Goal: Task Accomplishment & Management: Manage account settings

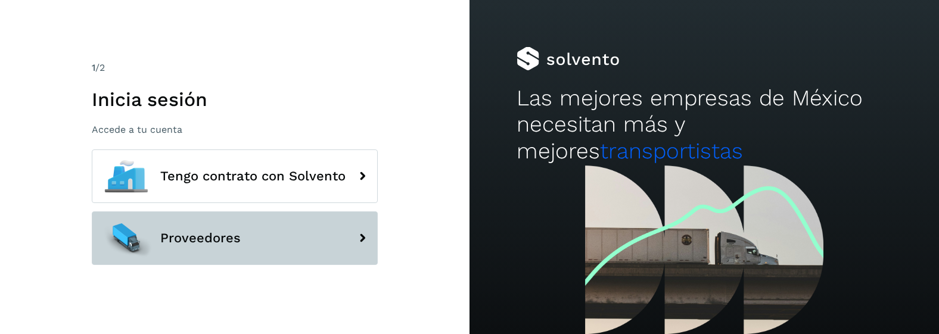
click at [214, 241] on span "Proveedores" at bounding box center [200, 238] width 80 height 14
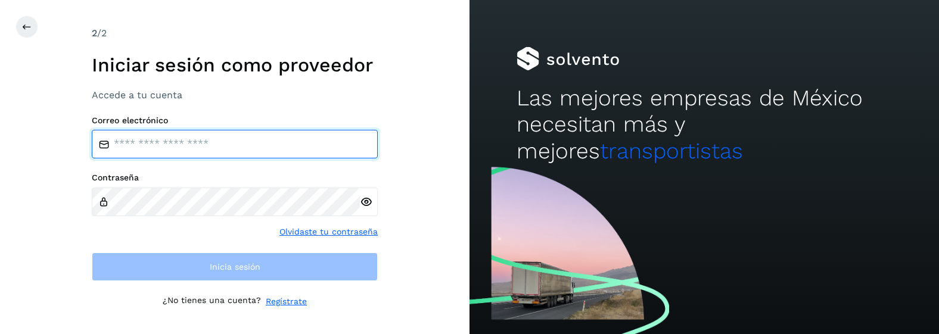
click at [219, 139] on input "email" at bounding box center [235, 144] width 286 height 29
type input "**********"
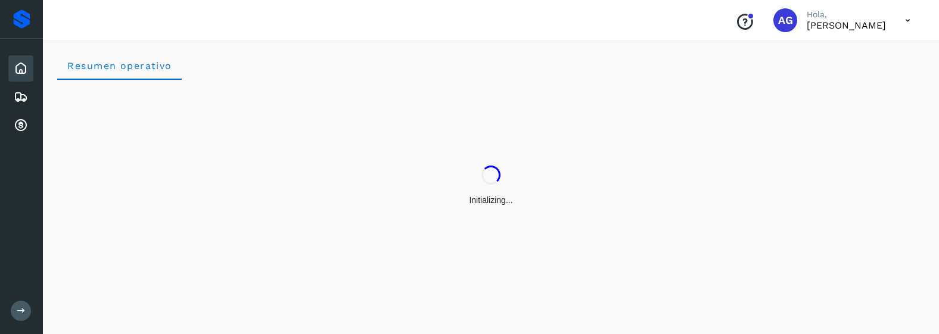
click at [205, 204] on div "Initializing..." at bounding box center [491, 200] width 848 height 12
click at [26, 126] on icon at bounding box center [21, 126] width 14 height 14
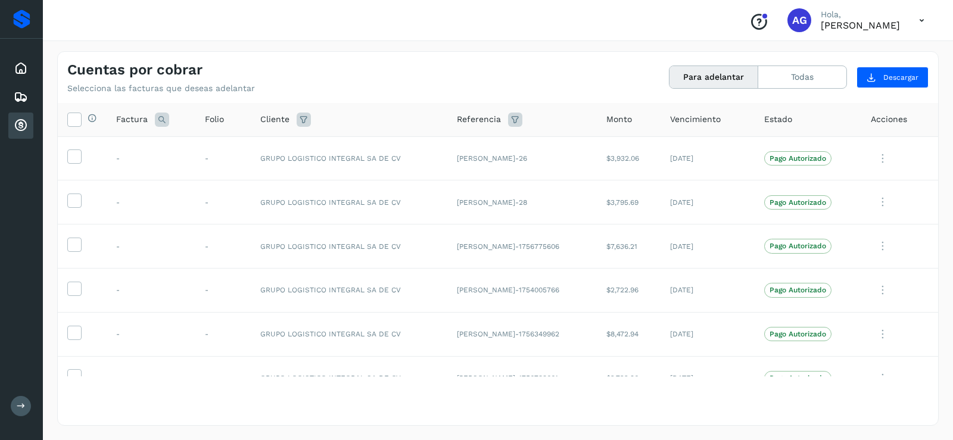
click at [918, 24] on icon at bounding box center [921, 20] width 24 height 24
click at [840, 58] on div "Cerrar sesión" at bounding box center [863, 53] width 142 height 23
